Goal: Information Seeking & Learning: Compare options

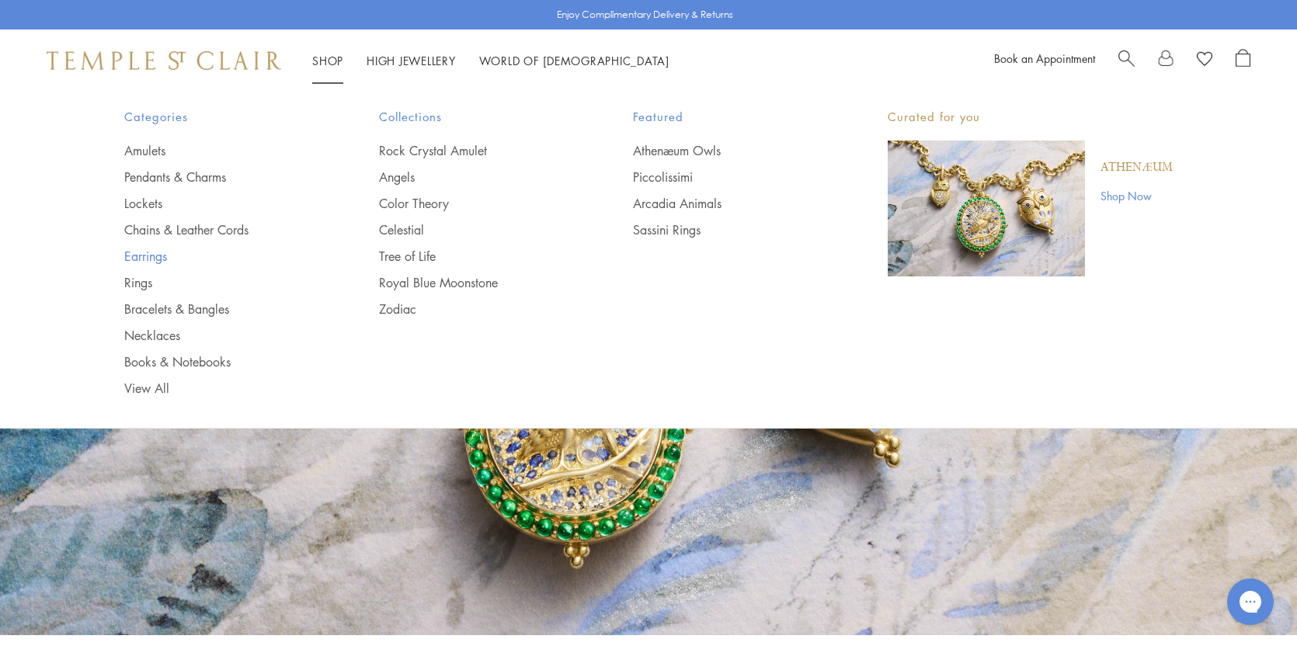
click at [150, 253] on link "Earrings" at bounding box center [220, 256] width 193 height 17
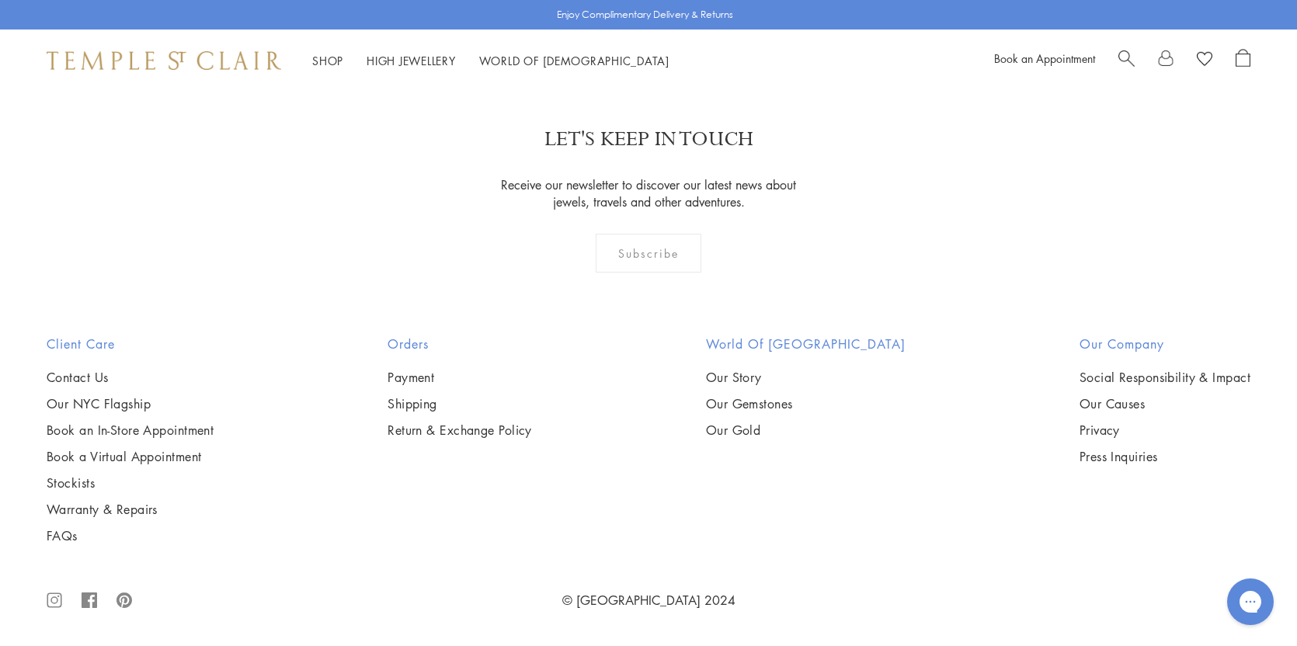
scroll to position [6522, 0]
click at [0, 0] on img at bounding box center [0, 0] width 0 height 0
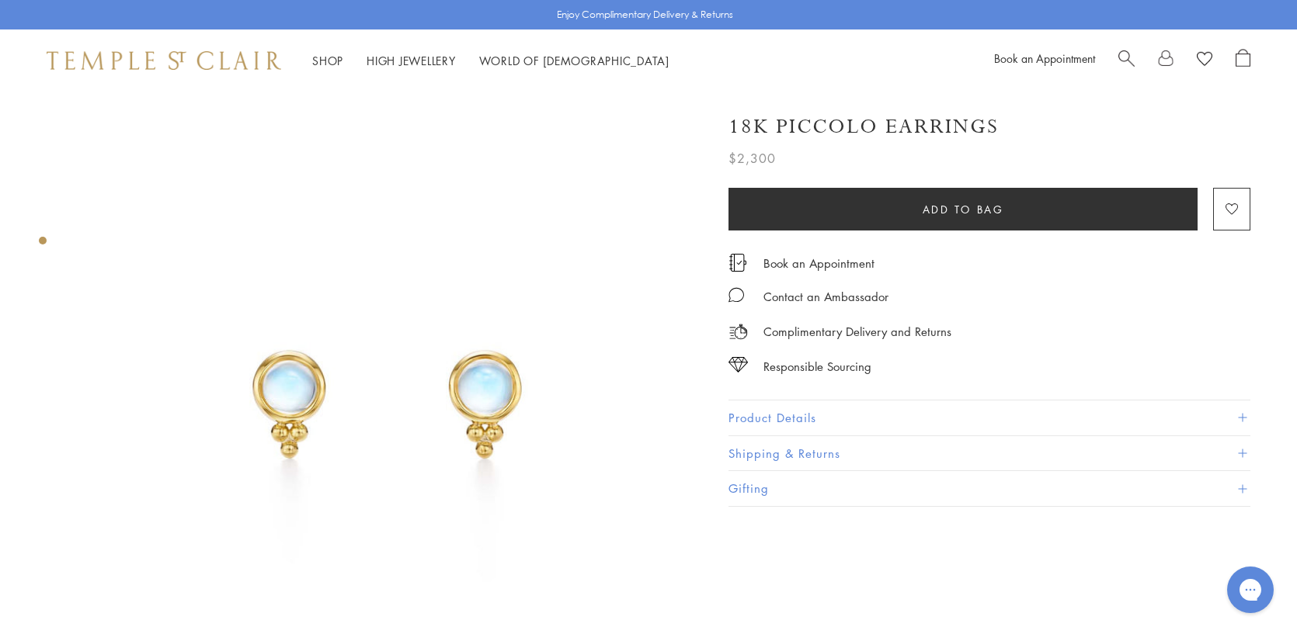
click at [593, 280] on img at bounding box center [384, 398] width 613 height 613
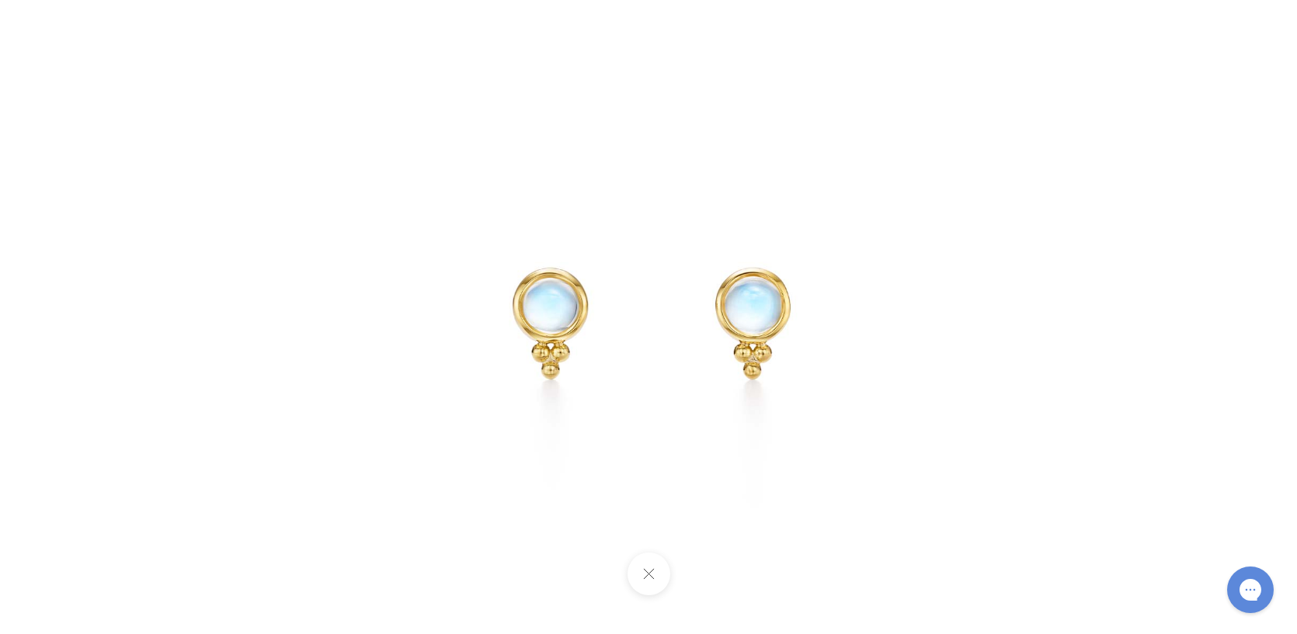
click at [543, 317] on img at bounding box center [649, 317] width 634 height 634
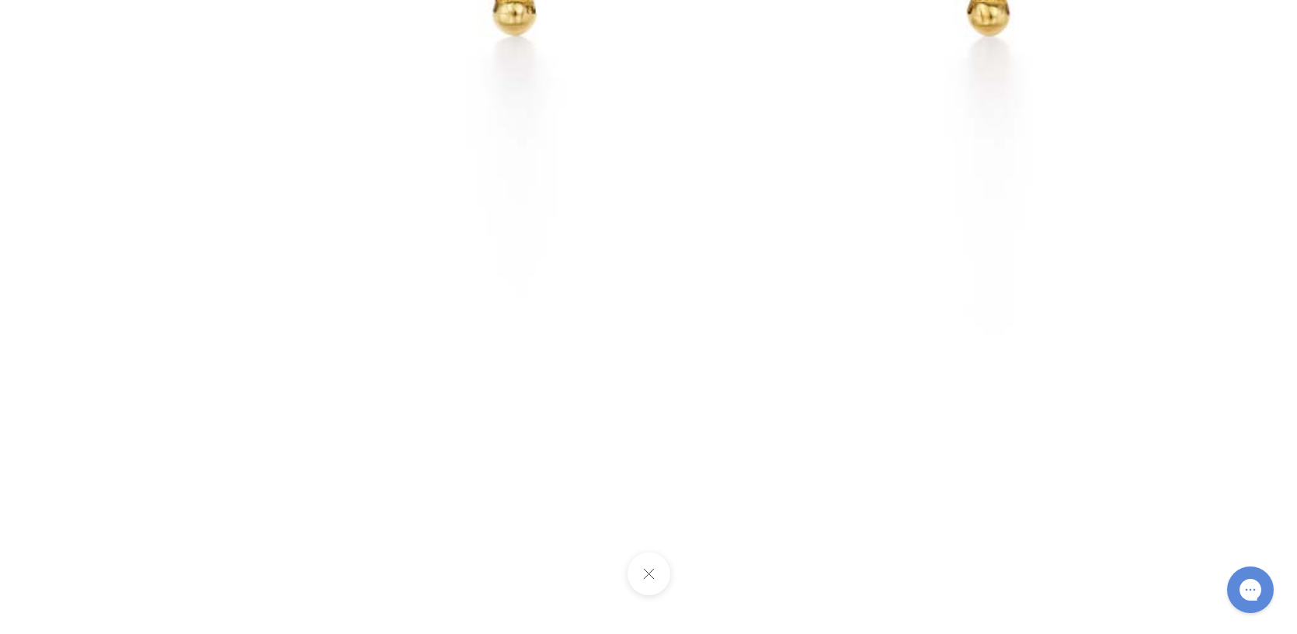
click at [644, 578] on button at bounding box center [648, 574] width 43 height 43
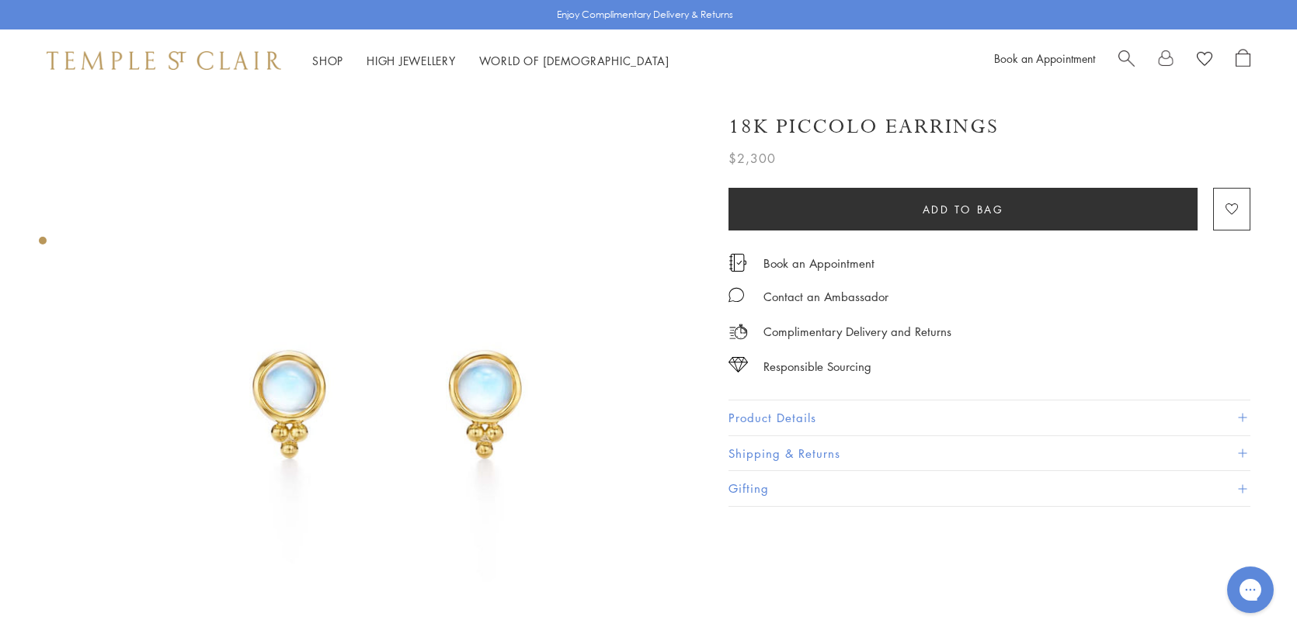
click at [1240, 415] on span at bounding box center [1242, 418] width 9 height 9
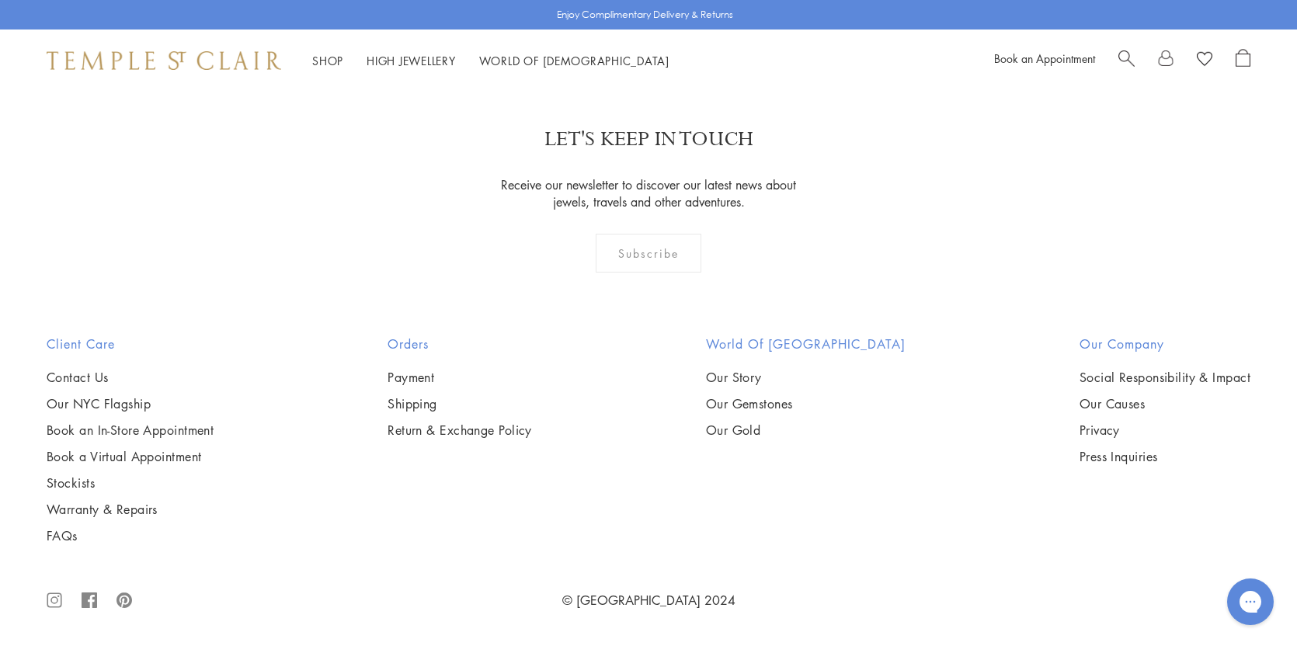
scroll to position [8753, 0]
click at [622, 23] on link "2" at bounding box center [623, 2] width 51 height 43
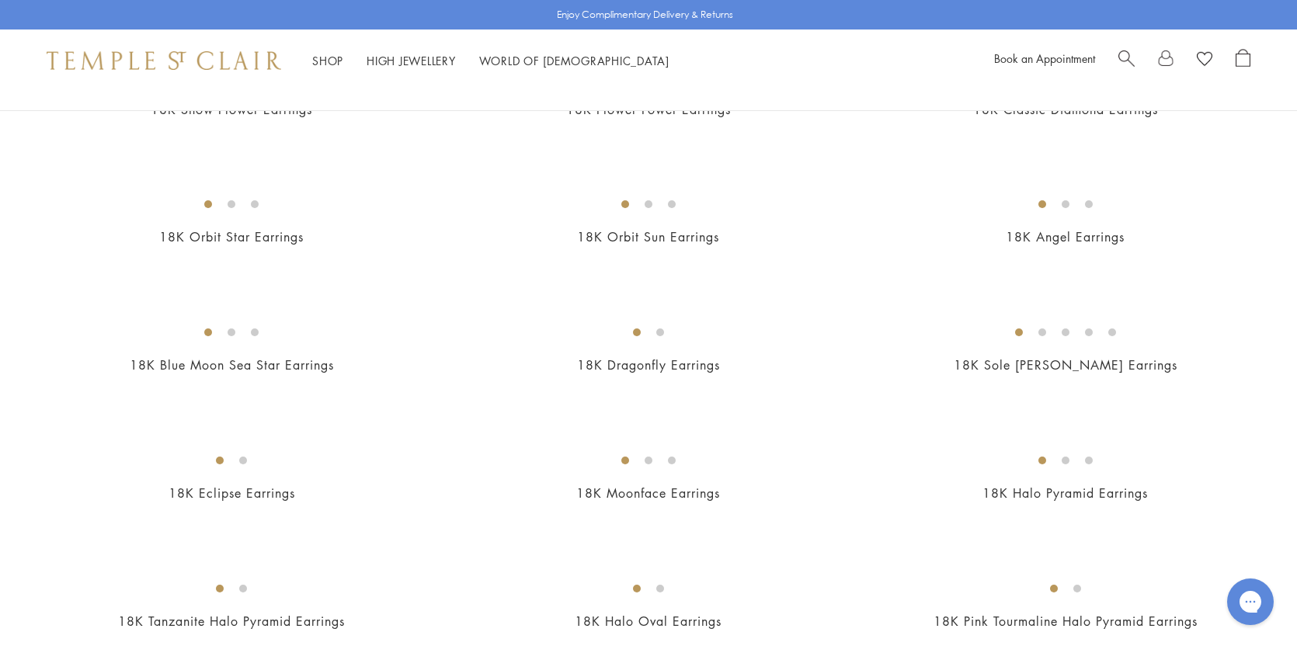
scroll to position [233, 0]
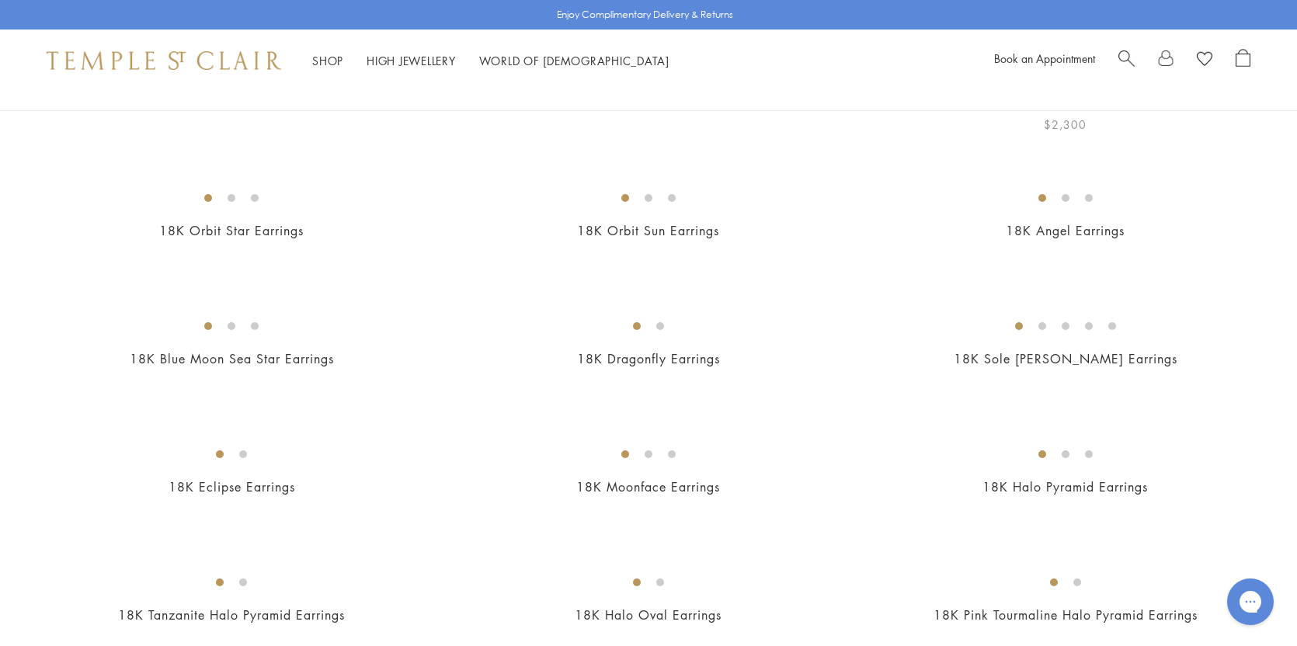
click at [0, 0] on img at bounding box center [0, 0] width 0 height 0
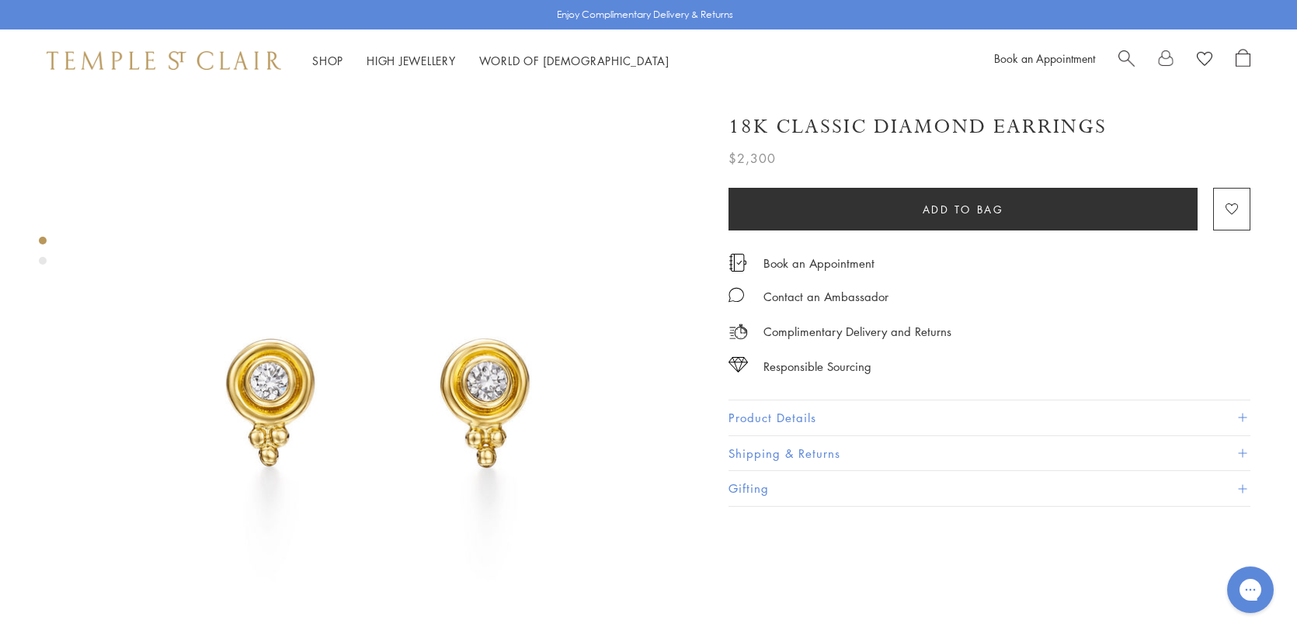
click at [1245, 416] on span at bounding box center [1242, 418] width 9 height 9
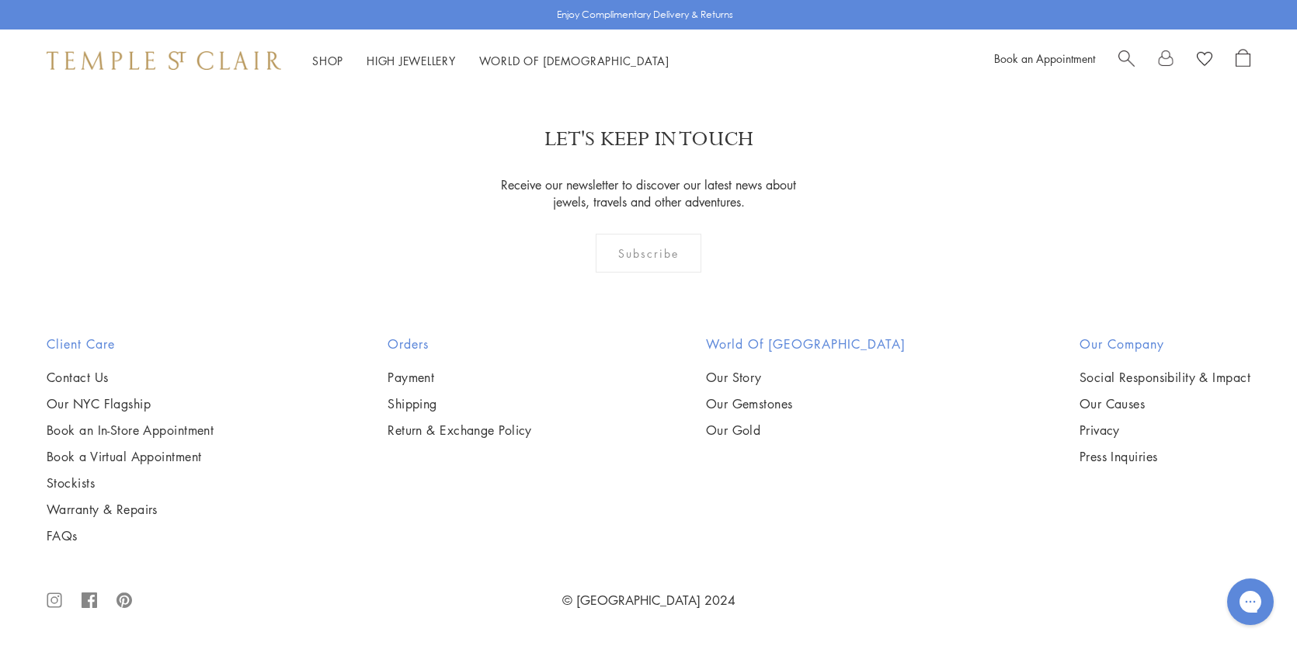
scroll to position [5435, 0]
click at [0, 0] on img at bounding box center [0, 0] width 0 height 0
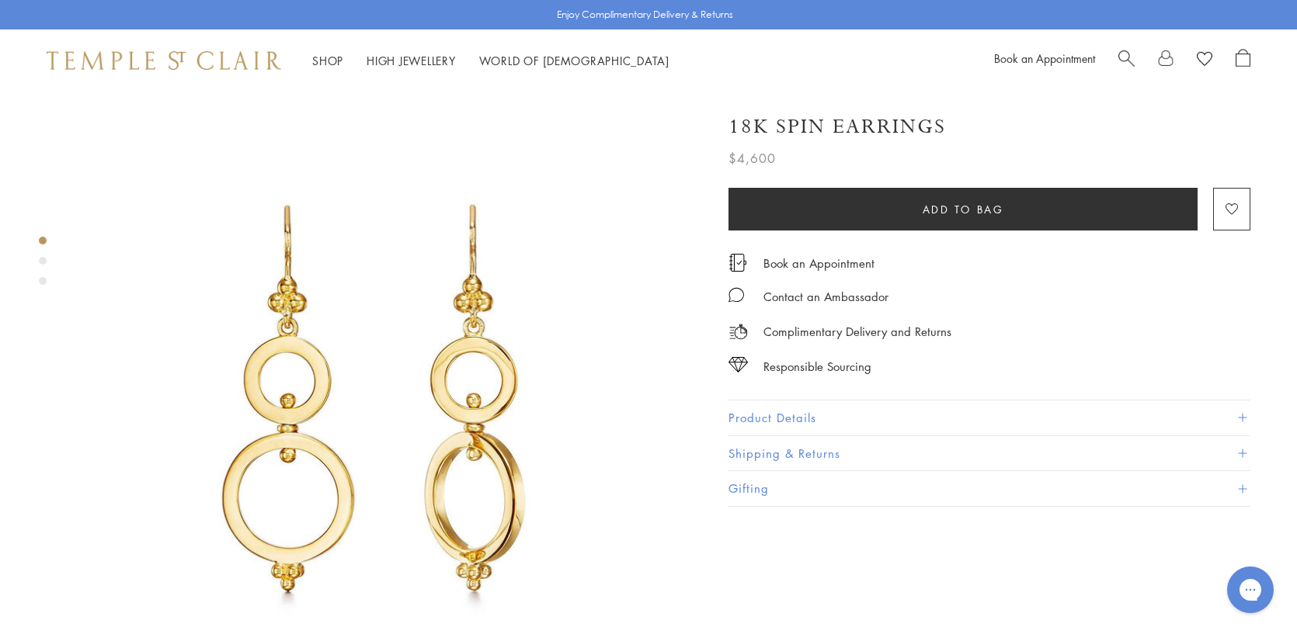
click at [1242, 414] on span at bounding box center [1242, 418] width 9 height 9
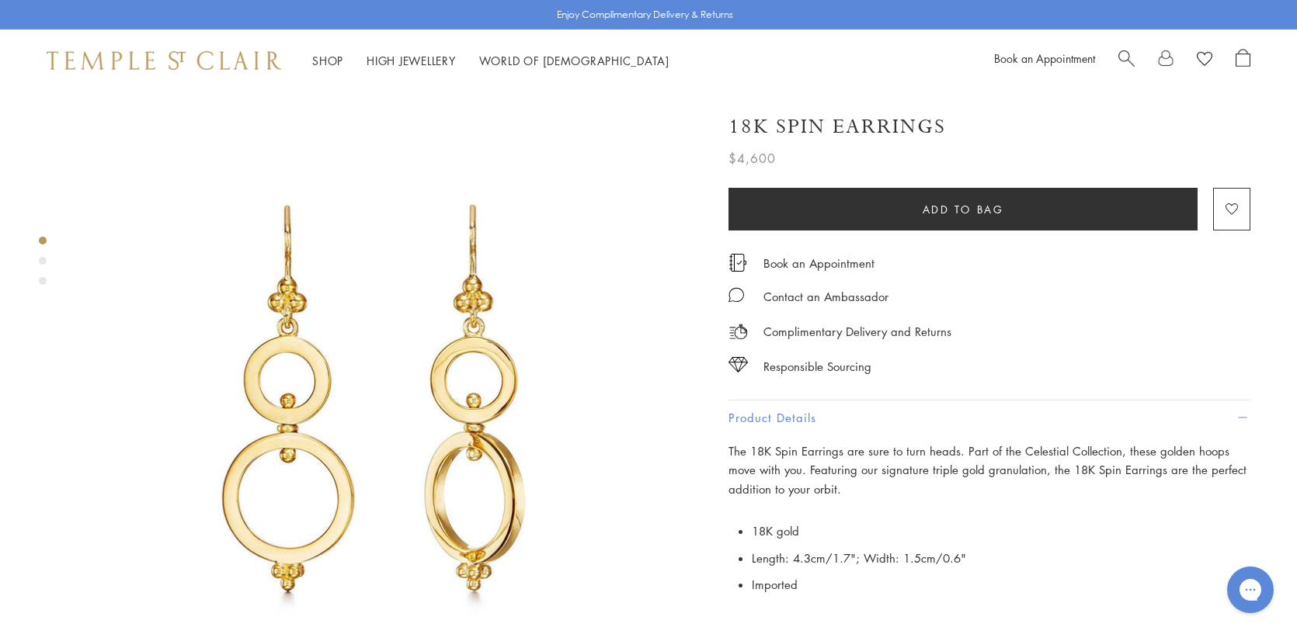
click at [45, 258] on div "Product gallery navigation" at bounding box center [43, 261] width 8 height 8
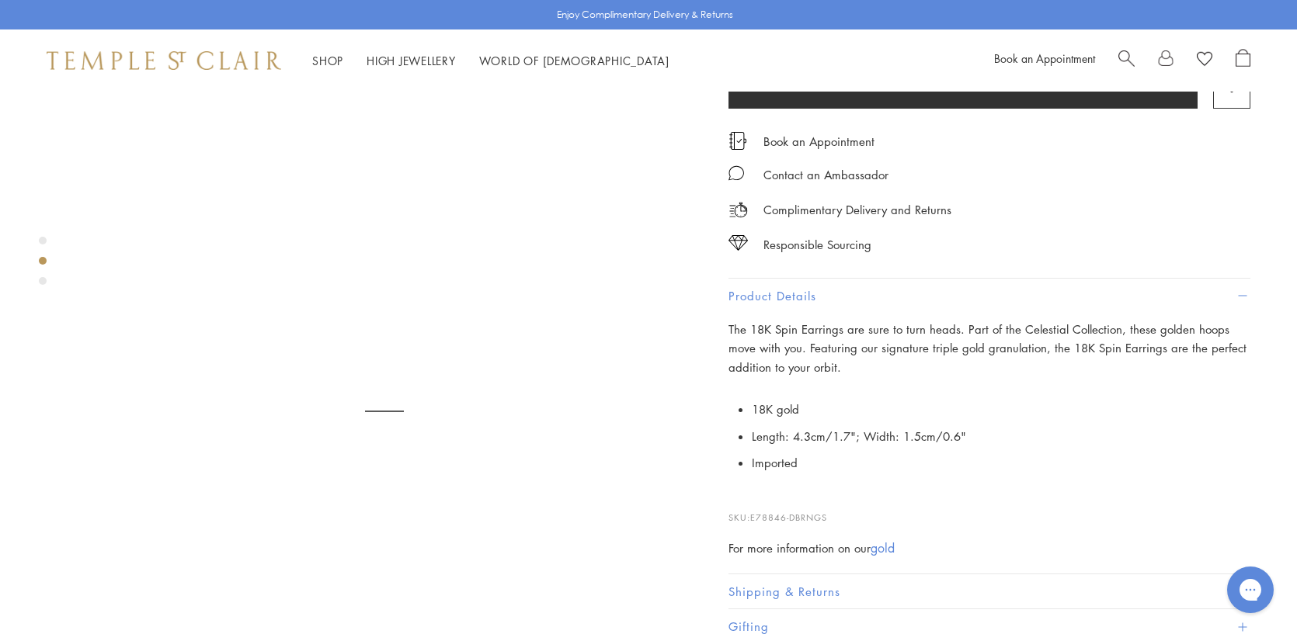
scroll to position [643, 0]
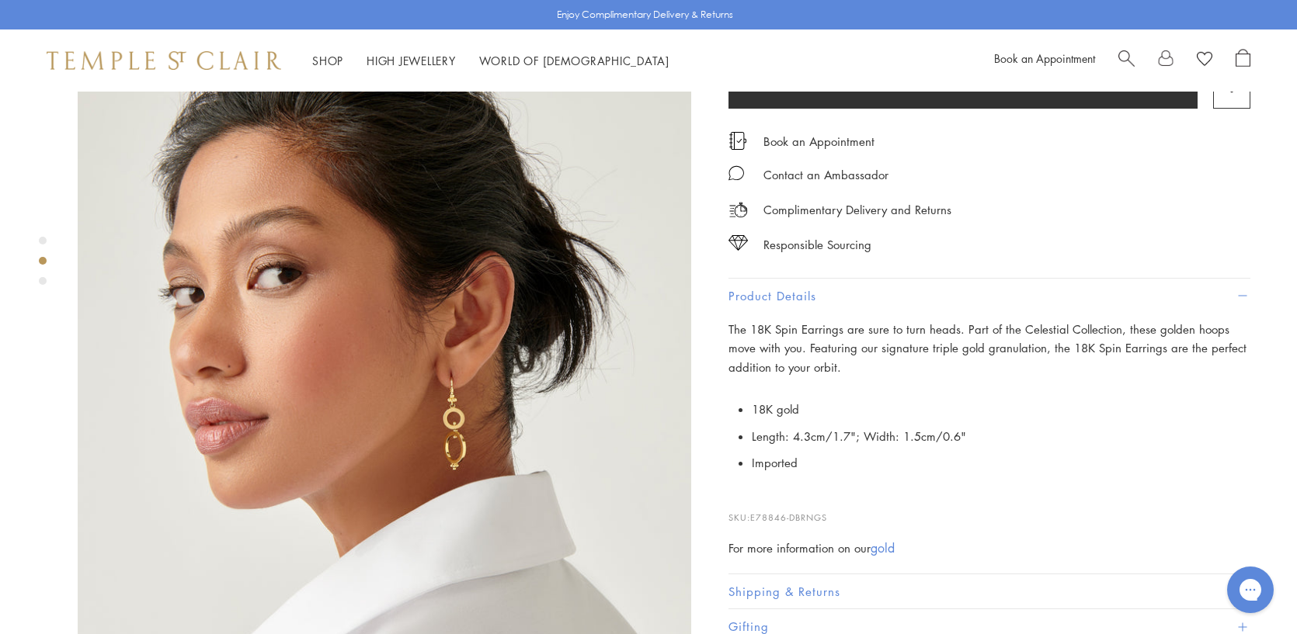
click at [43, 280] on div "Product gallery navigation" at bounding box center [43, 281] width 8 height 8
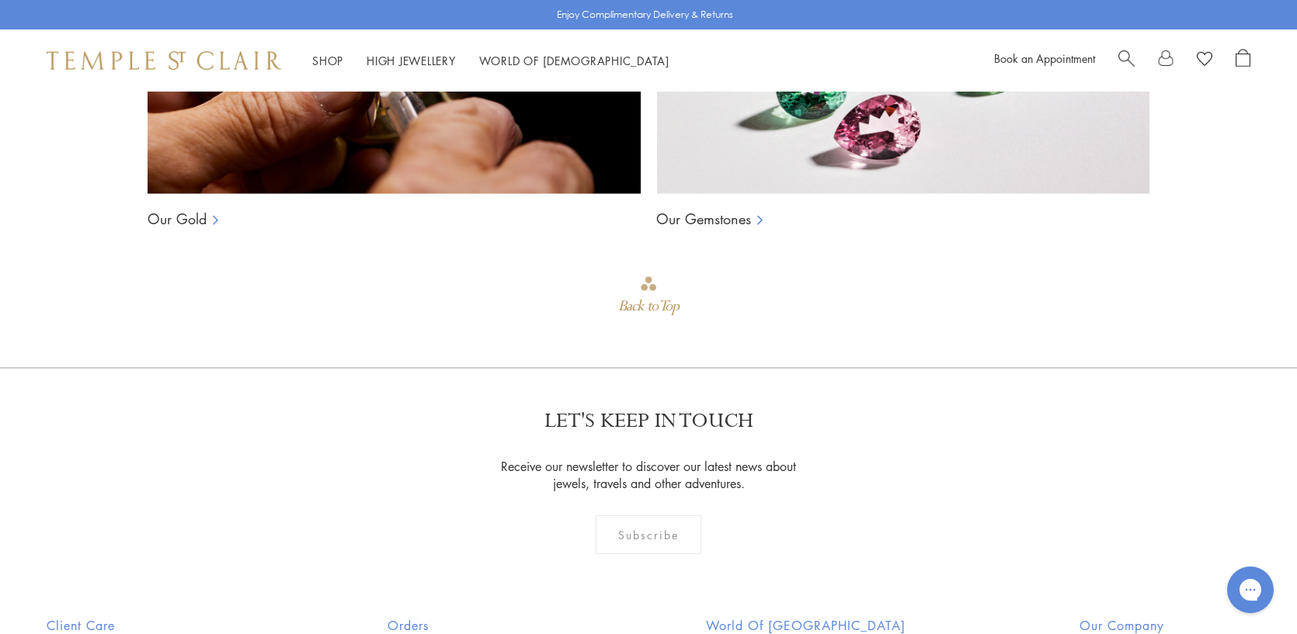
scroll to position [2654, 0]
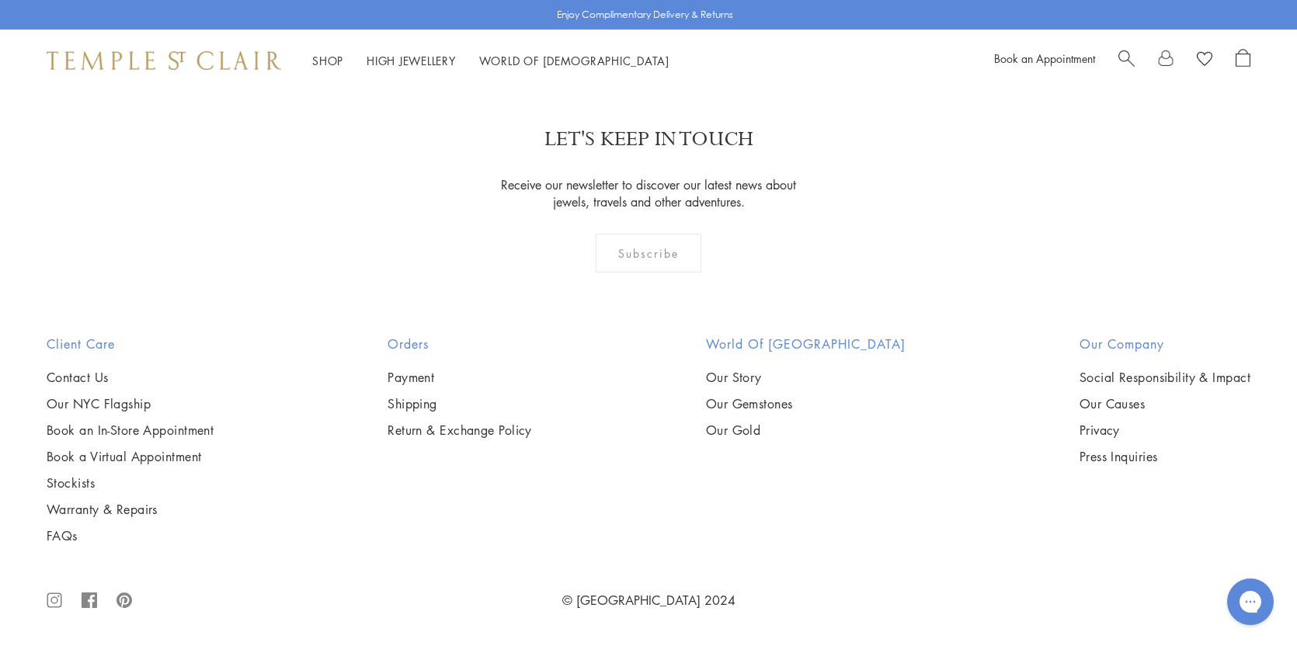
scroll to position [6056, 0]
click at [0, 0] on img at bounding box center [0, 0] width 0 height 0
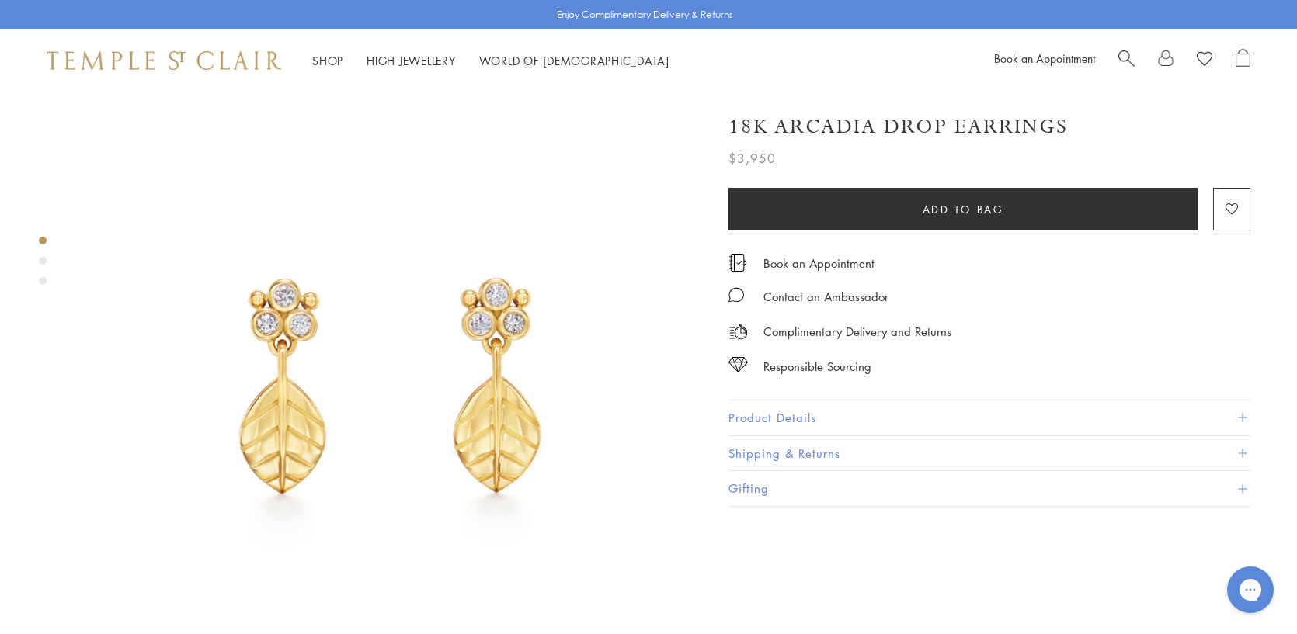
click at [1242, 415] on span at bounding box center [1242, 418] width 9 height 9
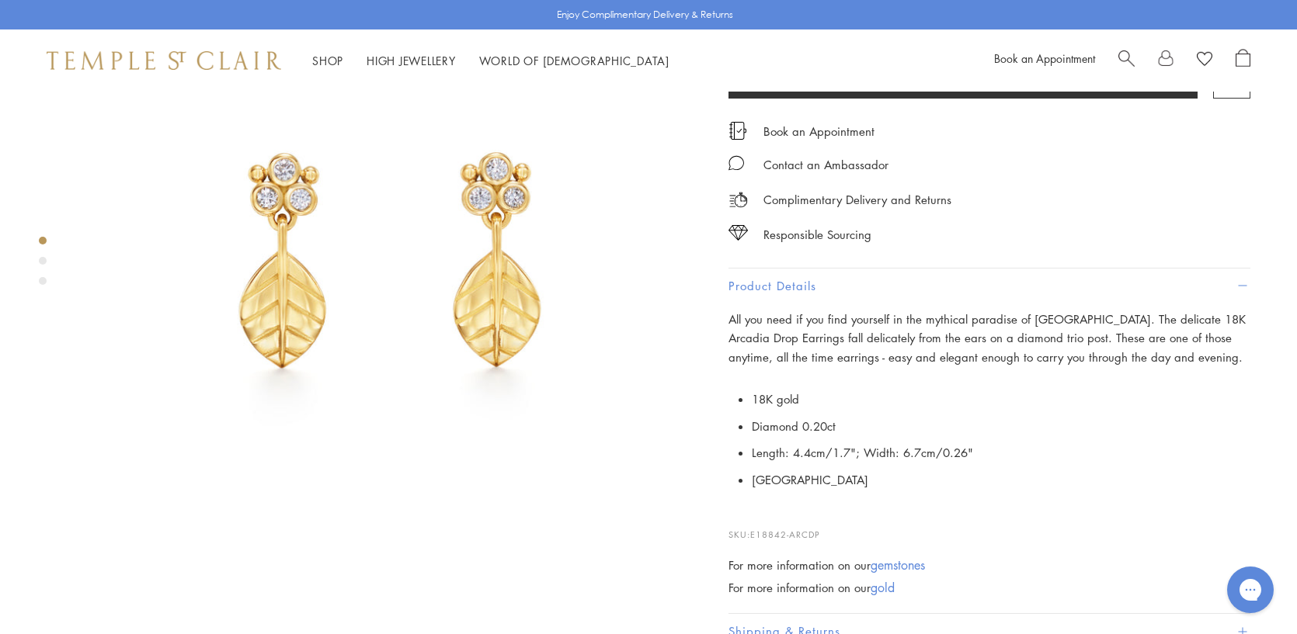
scroll to position [155, 0]
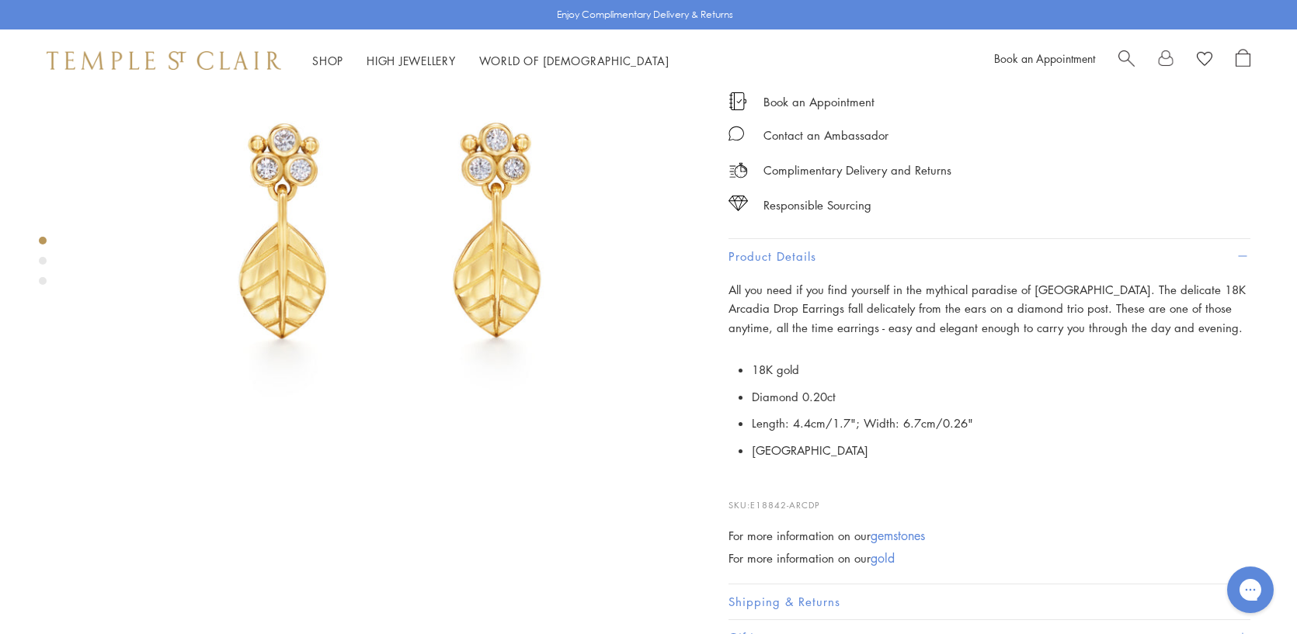
click at [41, 257] on div "Product gallery navigation" at bounding box center [43, 261] width 8 height 8
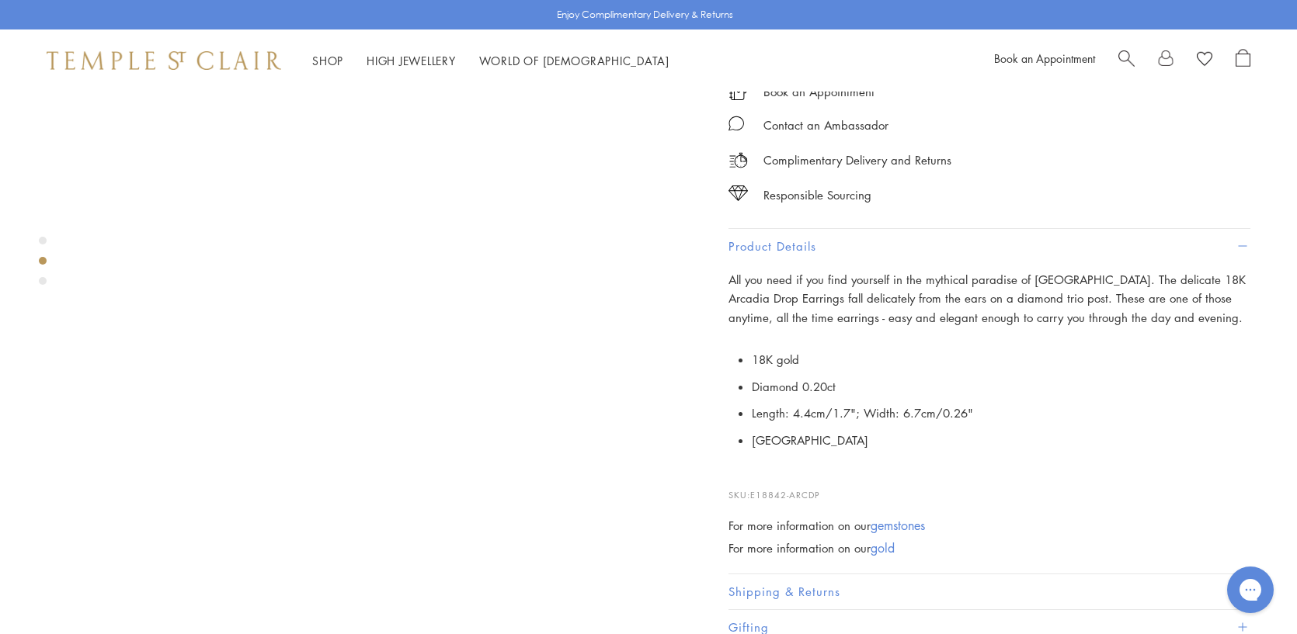
scroll to position [643, 0]
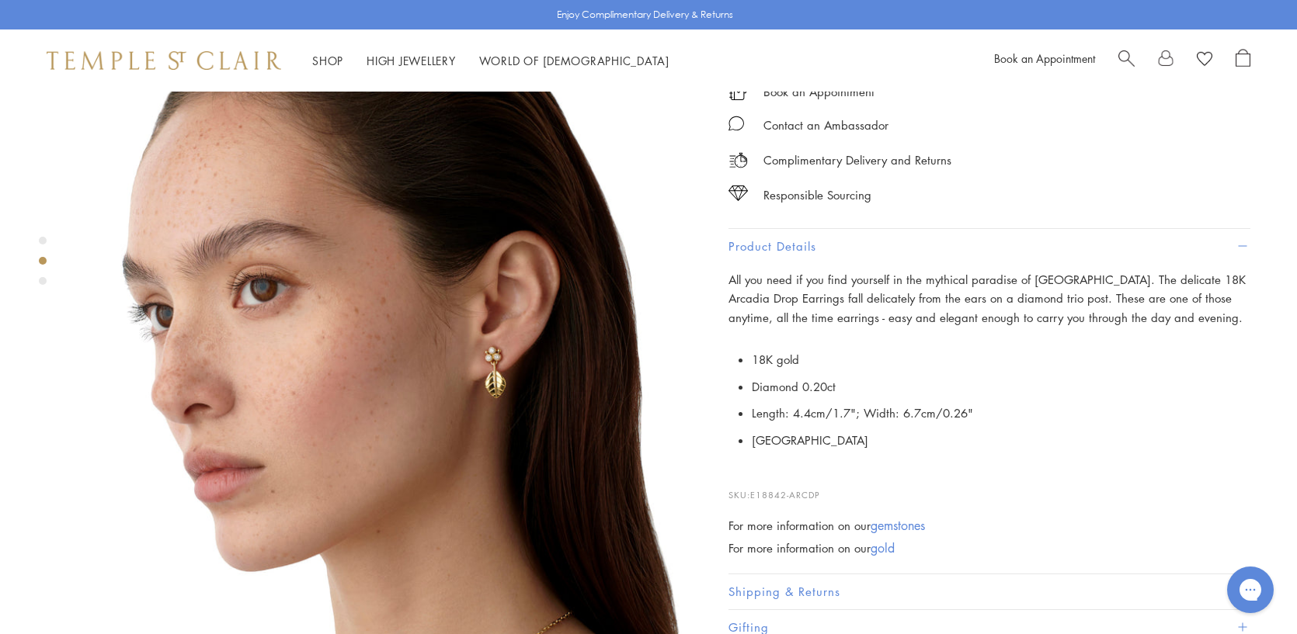
click at [43, 280] on div "Product gallery navigation" at bounding box center [43, 281] width 8 height 8
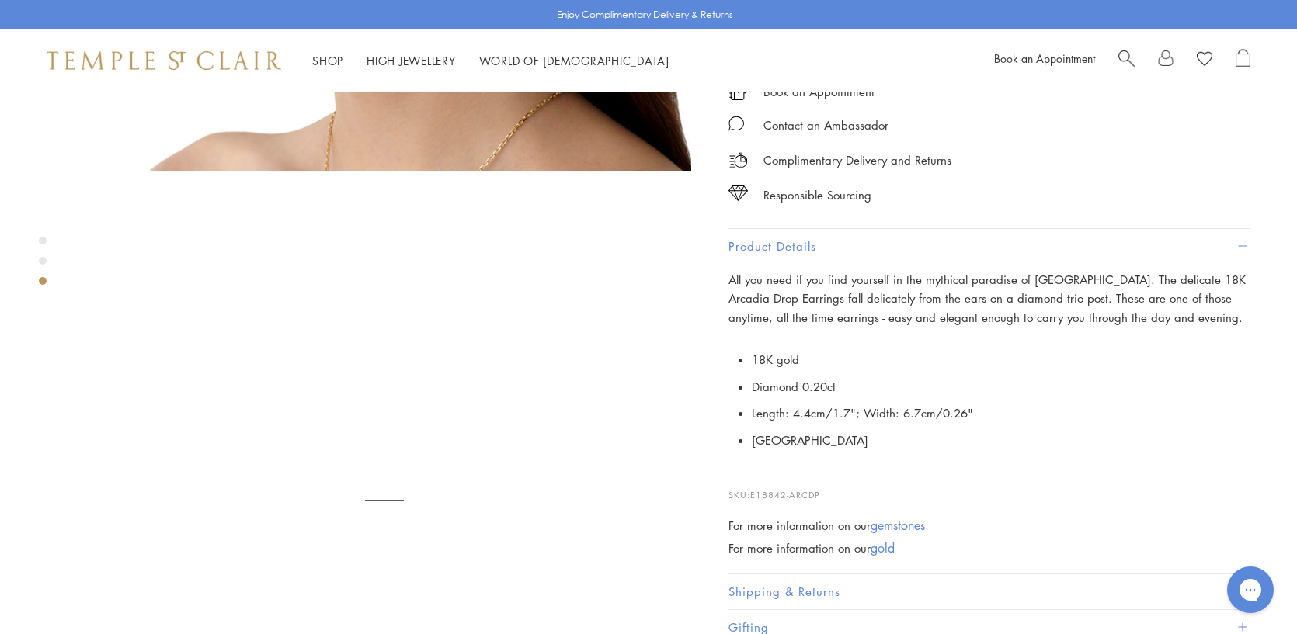
scroll to position [1256, 0]
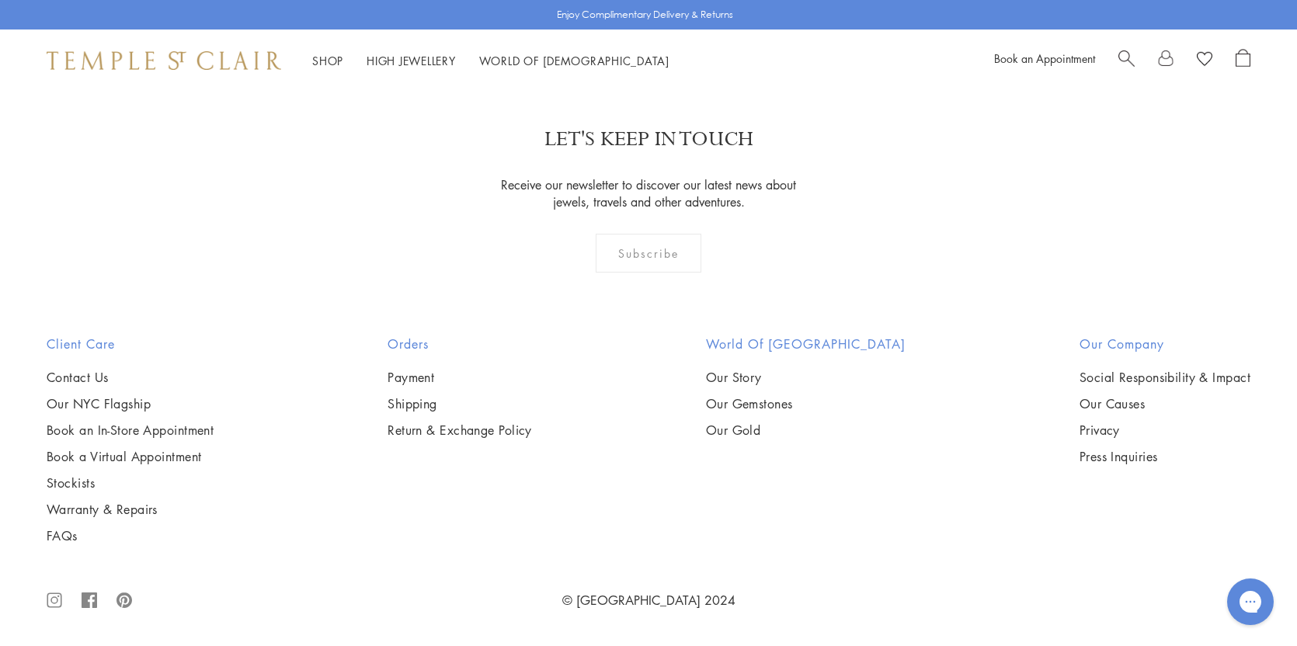
scroll to position [8209, 0]
click at [698, 23] on link "3" at bounding box center [698, 2] width 51 height 43
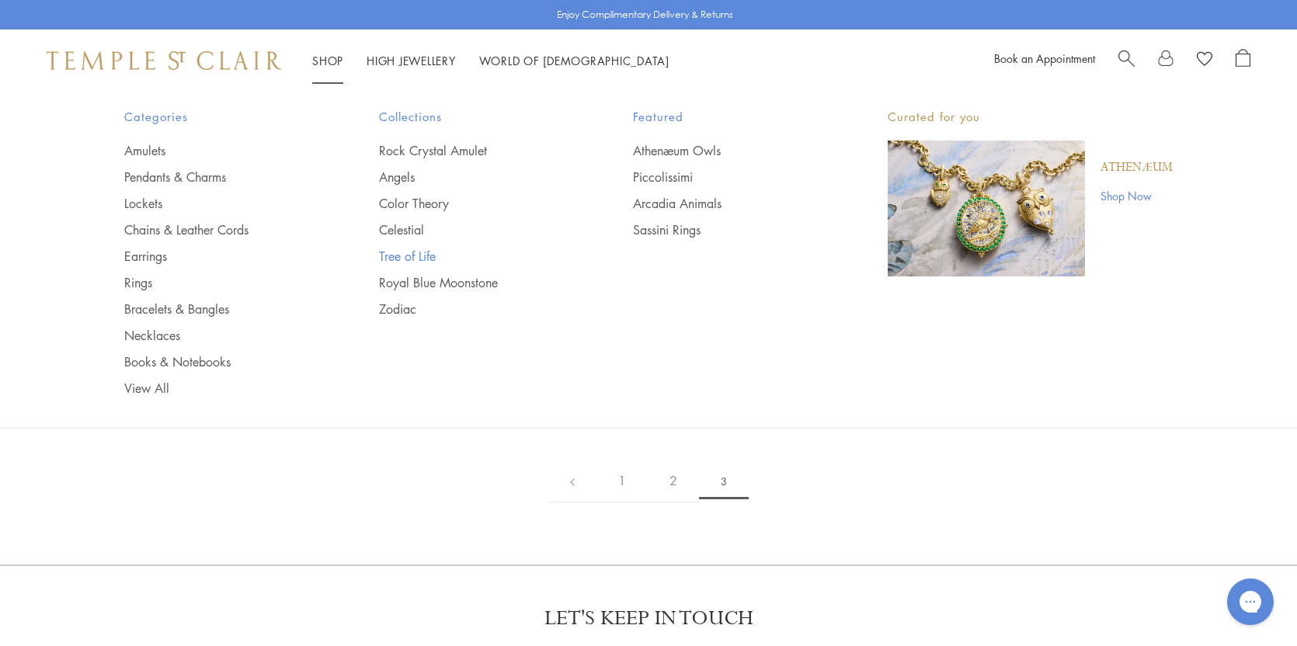
click at [422, 255] on link "Tree of Life" at bounding box center [475, 256] width 193 height 17
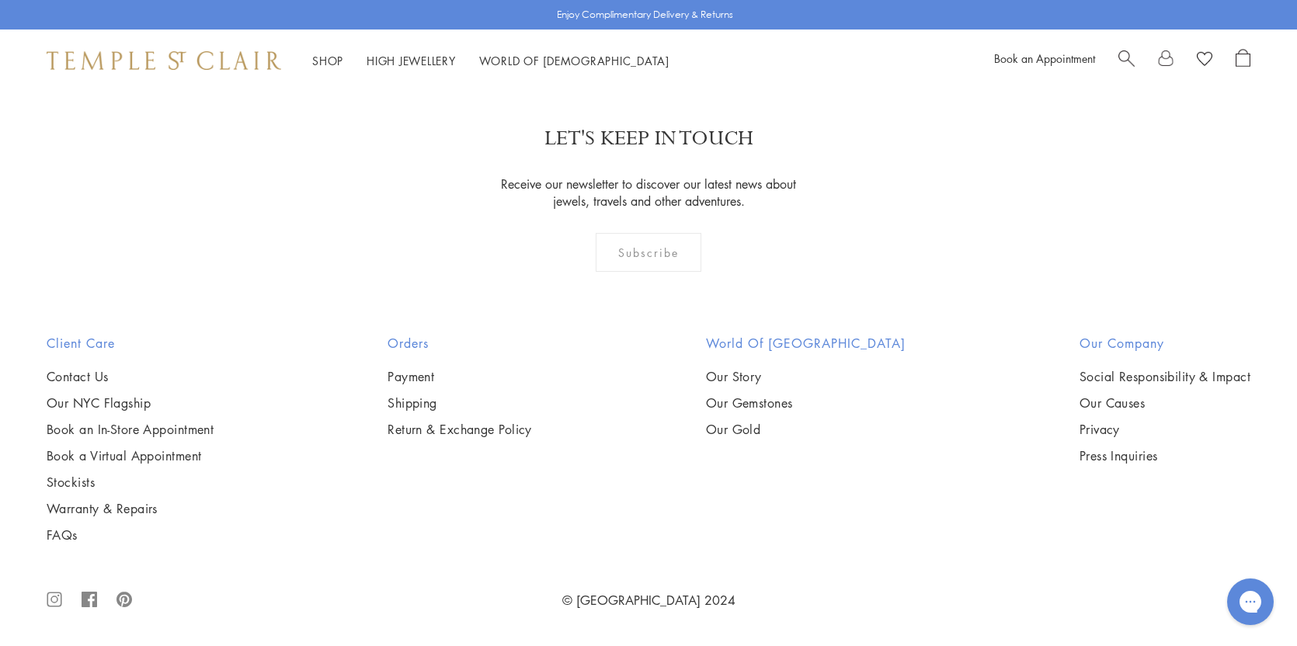
scroll to position [10870, 0]
click at [623, 23] on link "2" at bounding box center [623, 1] width 51 height 43
click at [698, 23] on link "3" at bounding box center [698, 2] width 51 height 43
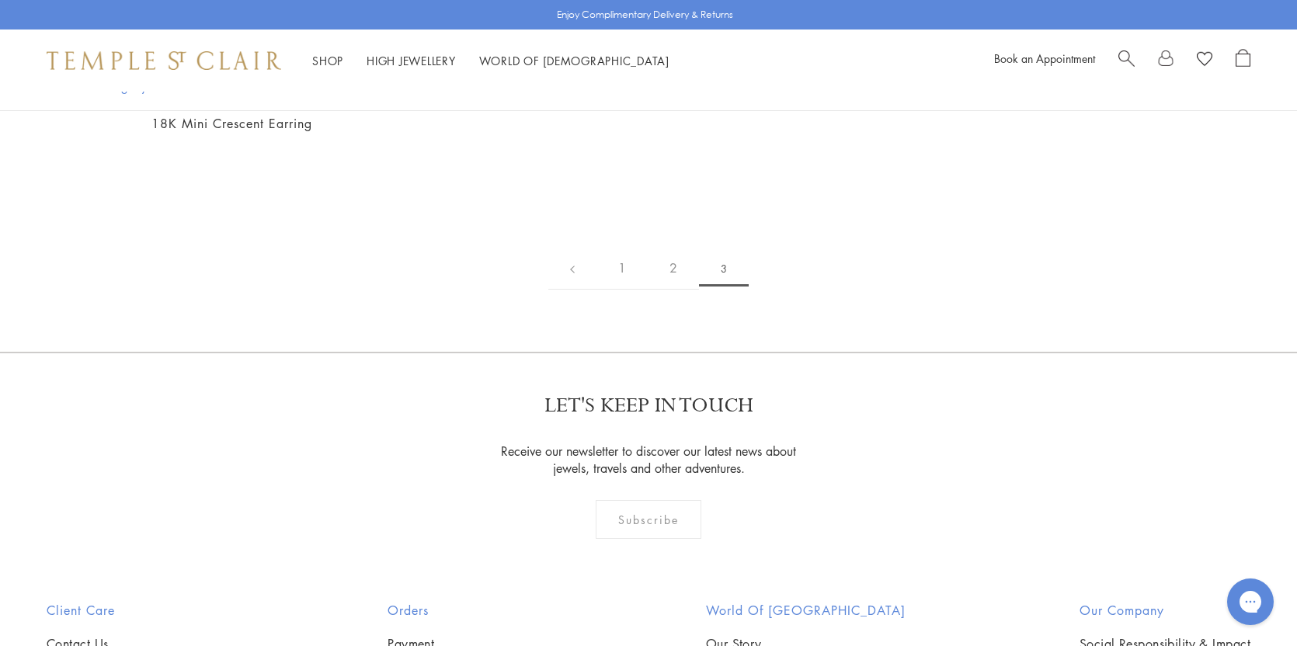
scroll to position [1786, 0]
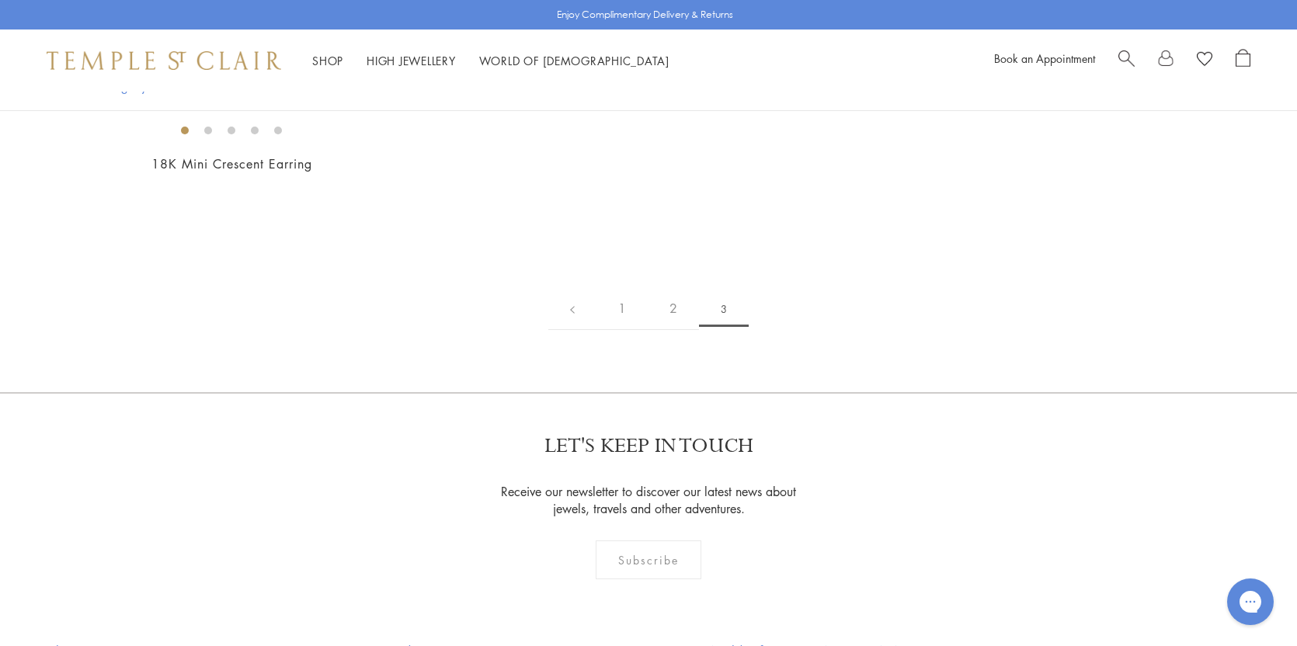
click at [0, 0] on img at bounding box center [0, 0] width 0 height 0
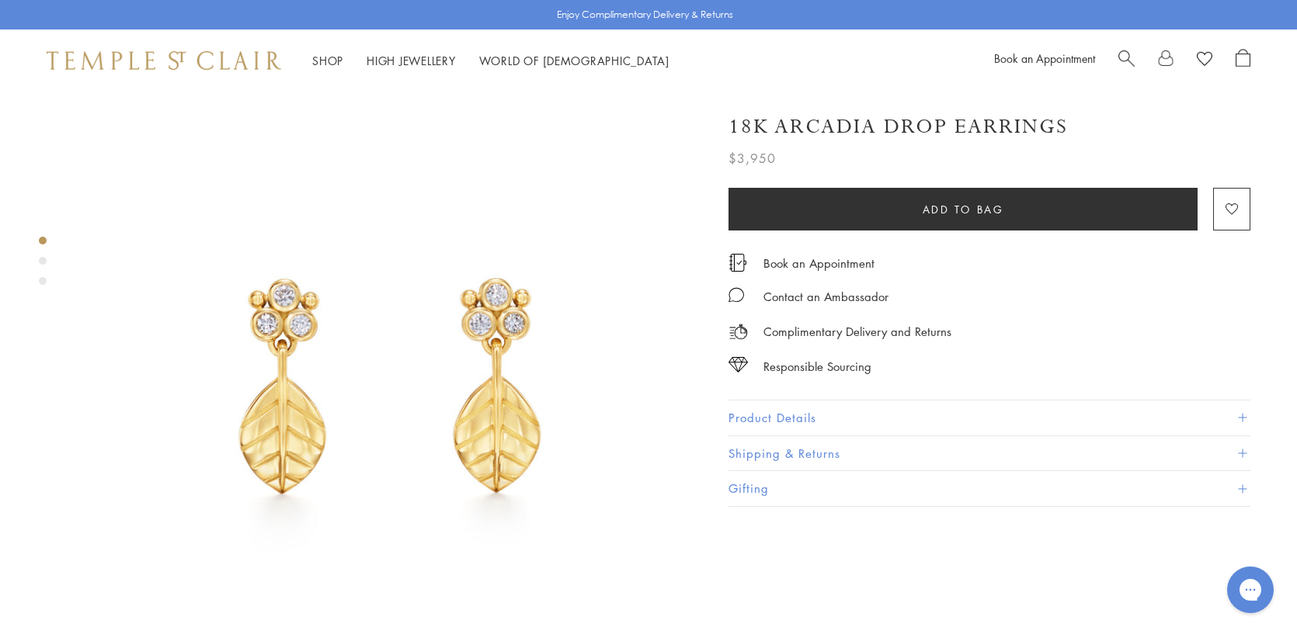
click at [1244, 415] on span at bounding box center [1242, 418] width 9 height 9
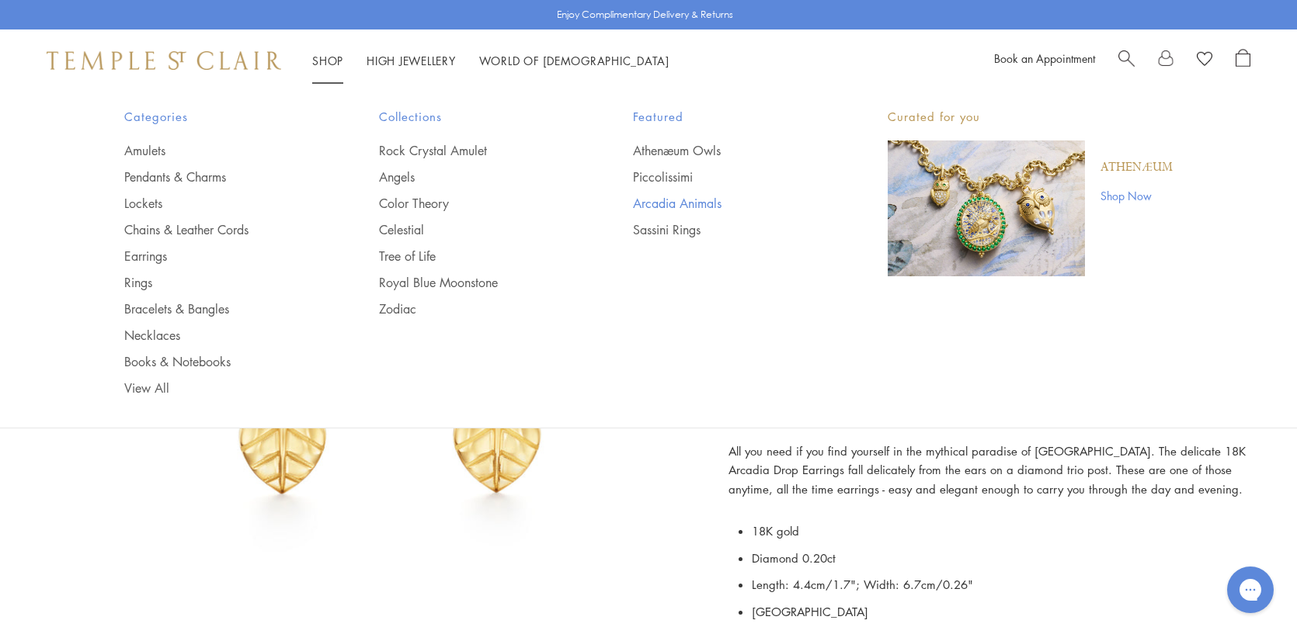
click at [675, 199] on link "Arcadia Animals" at bounding box center [729, 203] width 193 height 17
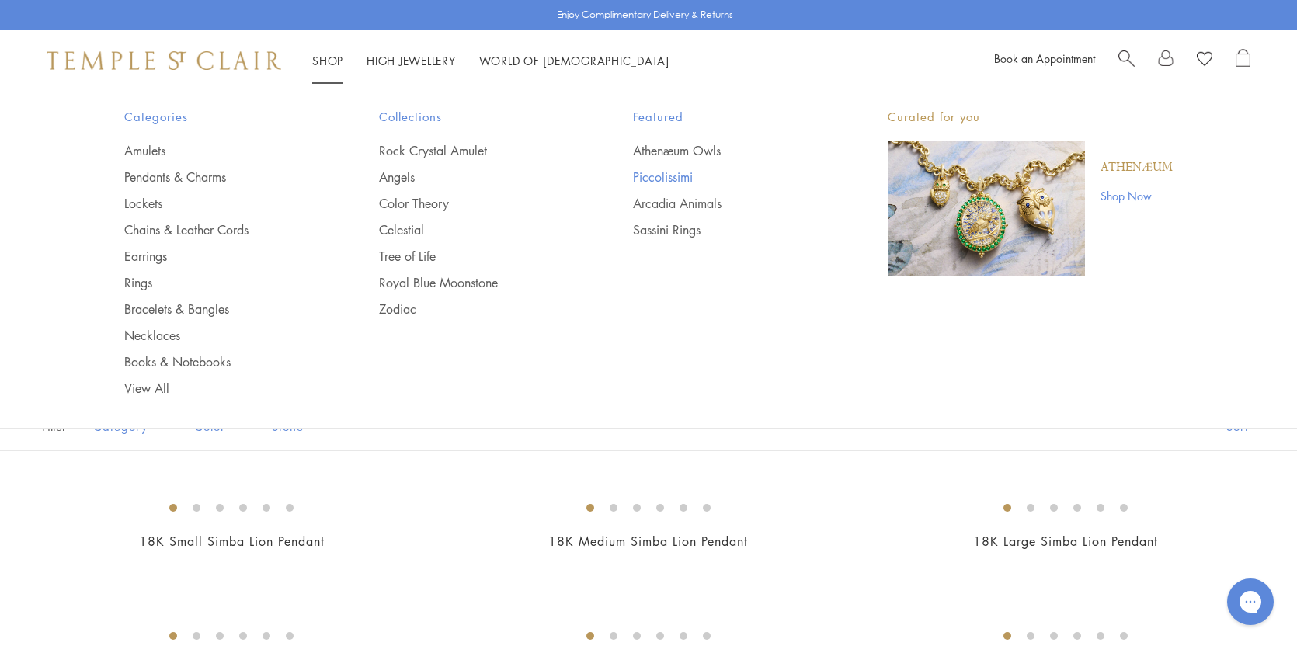
click at [655, 177] on link "Piccolissimi" at bounding box center [729, 176] width 193 height 17
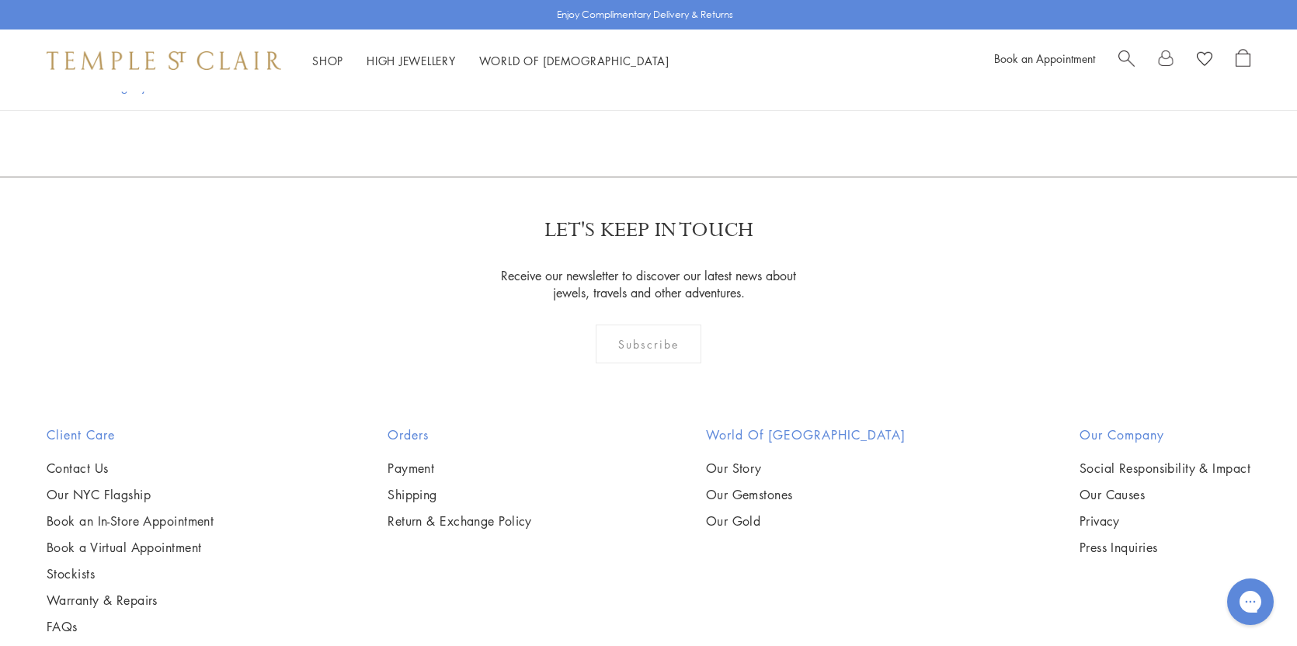
scroll to position [1398, 0]
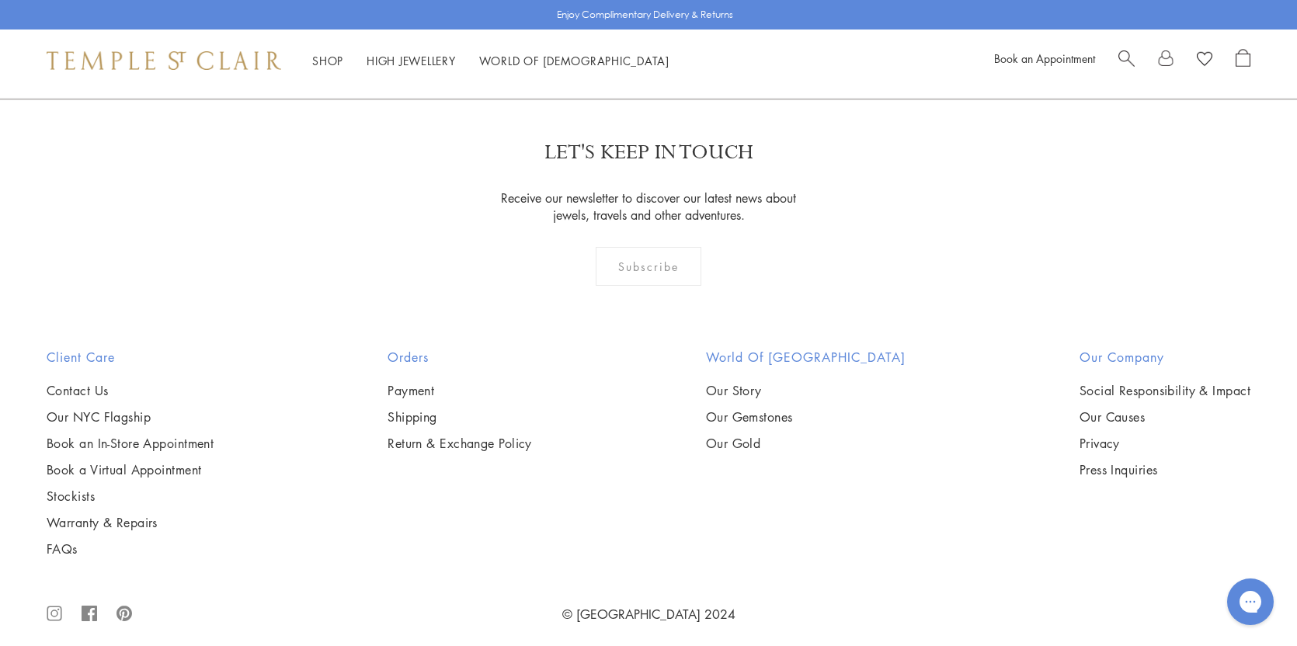
click at [0, 0] on img at bounding box center [0, 0] width 0 height 0
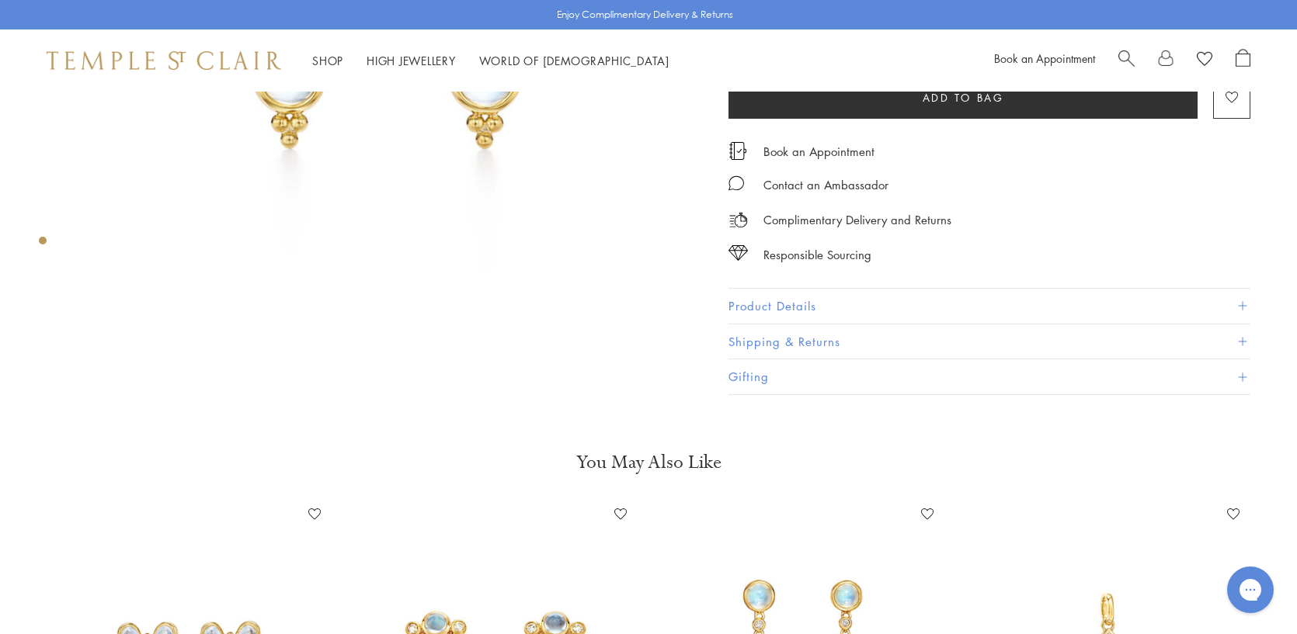
scroll to position [311, 0]
click at [1240, 301] on span at bounding box center [1242, 305] width 9 height 9
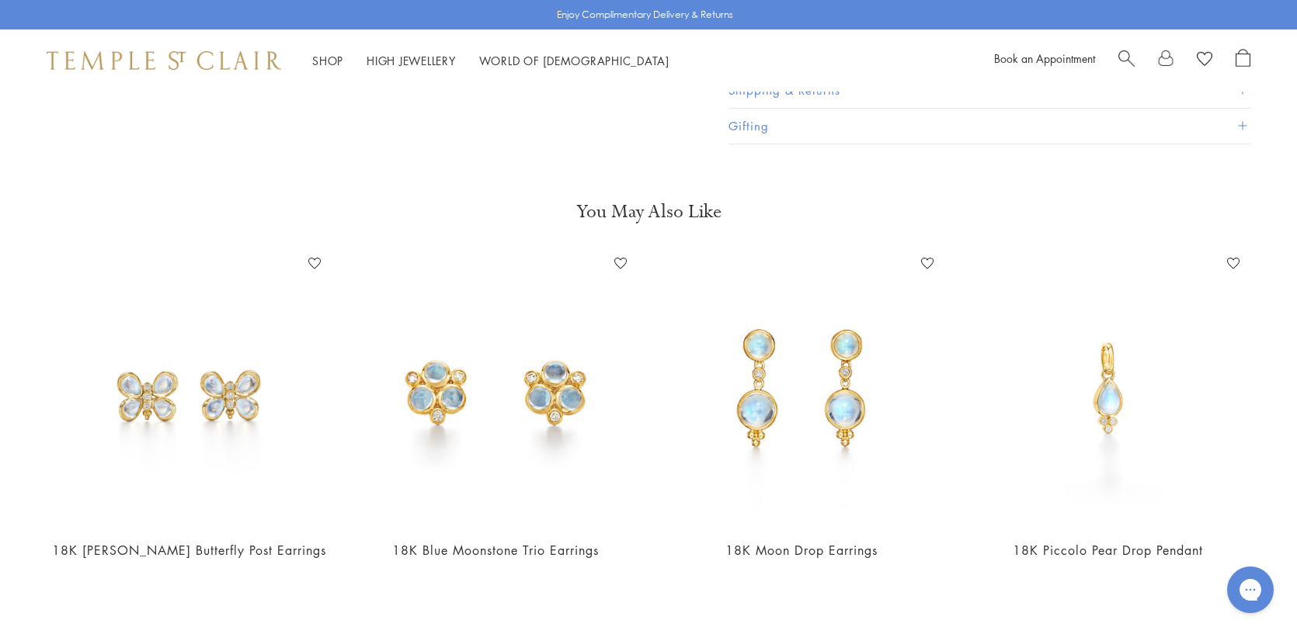
scroll to position [621, 0]
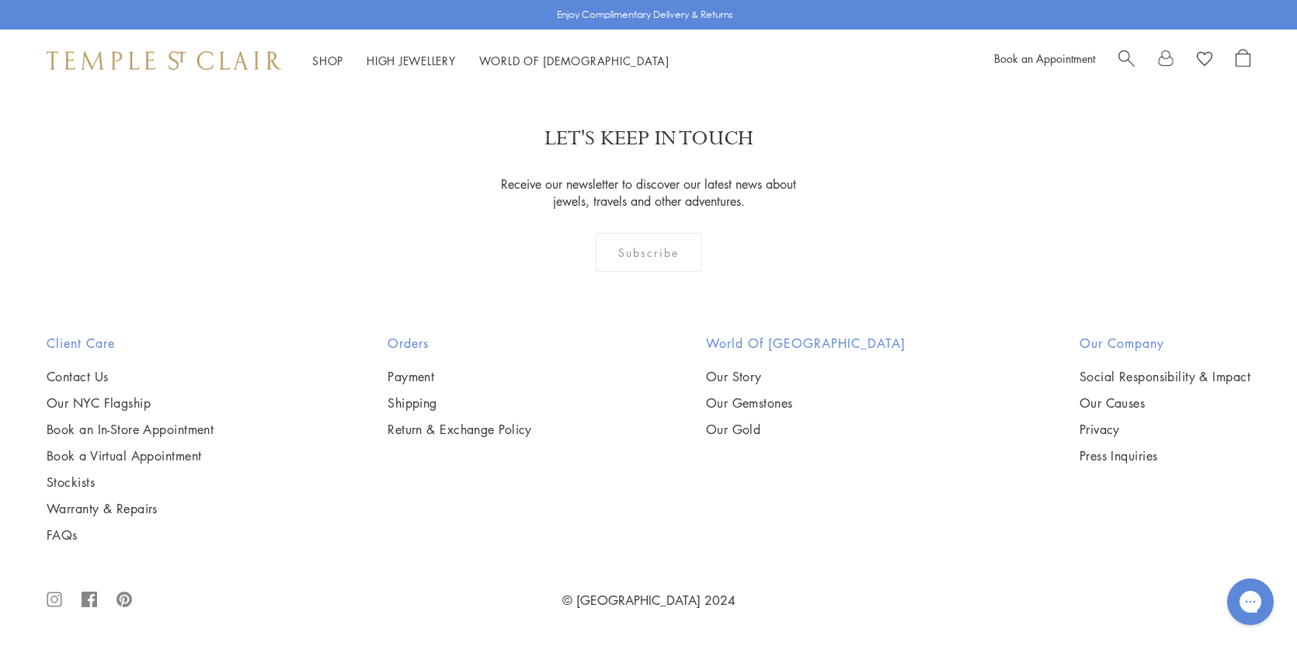
scroll to position [3261, 0]
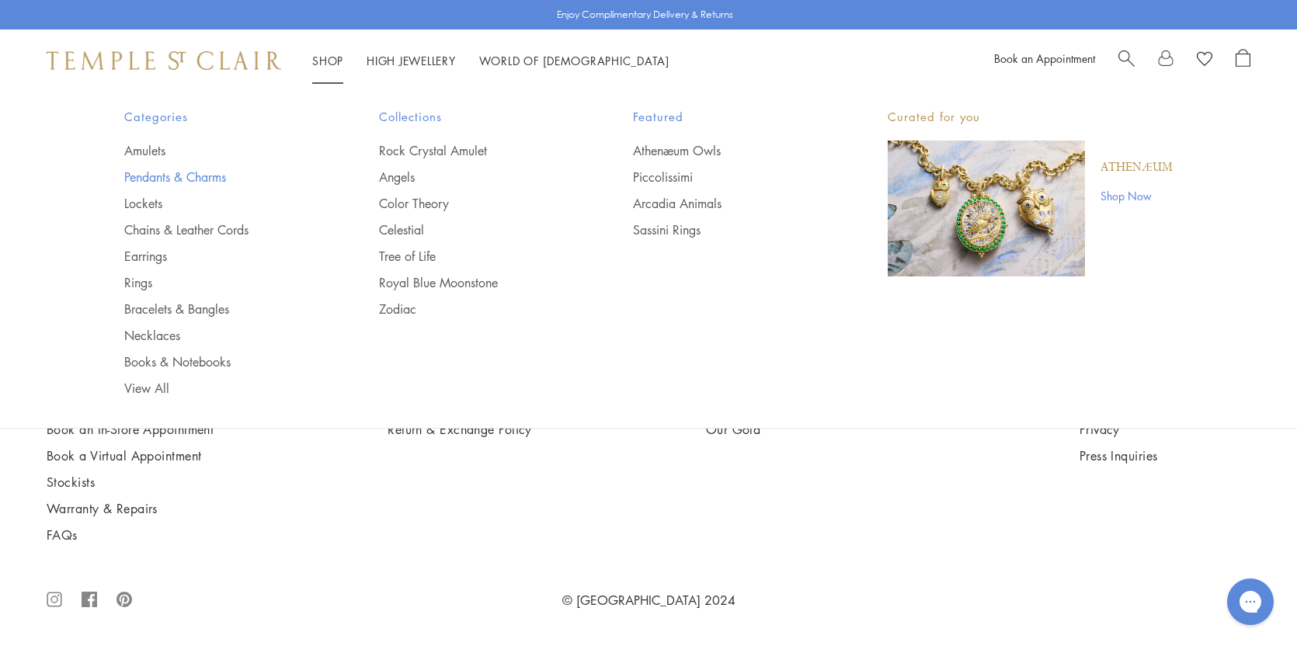
click at [168, 175] on link "Pendants & Charms" at bounding box center [220, 176] width 193 height 17
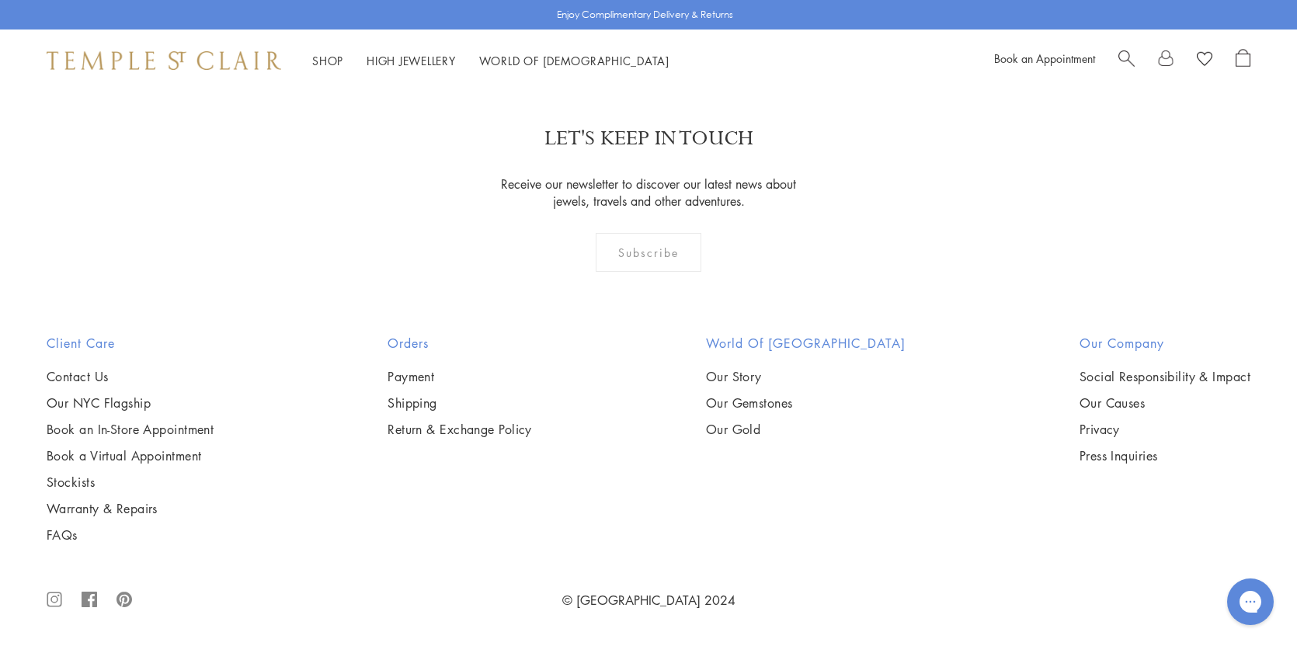
scroll to position [10555, 0]
click at [627, 23] on link "2" at bounding box center [623, 1] width 51 height 43
click at [696, 23] on link "3" at bounding box center [698, 2] width 51 height 43
